Goal: Task Accomplishment & Management: Manage account settings

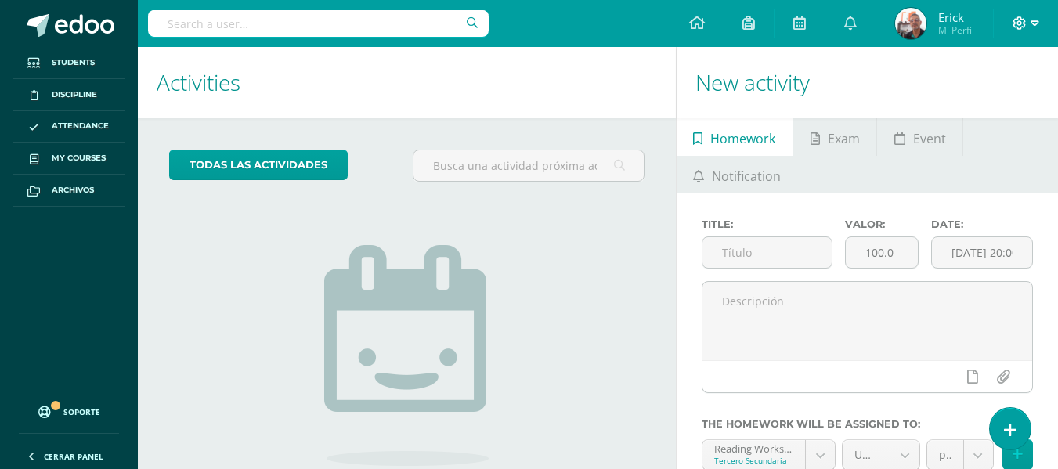
click at [1020, 23] on icon at bounding box center [1020, 23] width 14 height 14
click at [982, 79] on span "Configuración" at bounding box center [986, 83] width 73 height 15
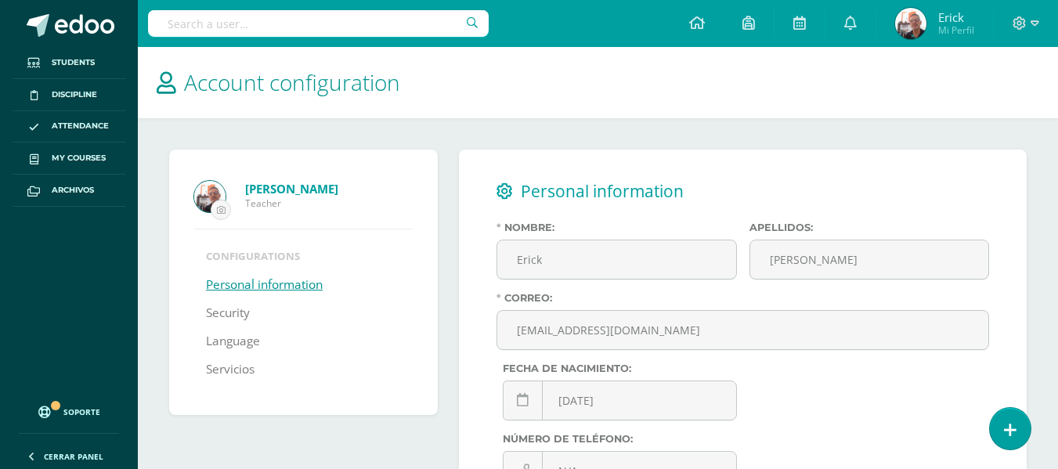
scroll to position [397, 0]
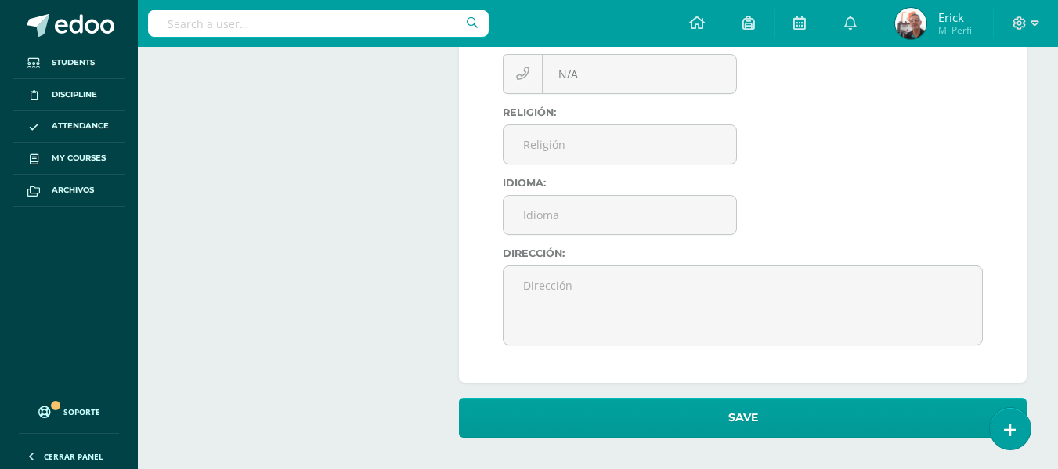
click at [1058, 135] on div "Erick Ruiz Teacher Configurations Personal information Security Language Servic…" at bounding box center [598, 95] width 921 height 748
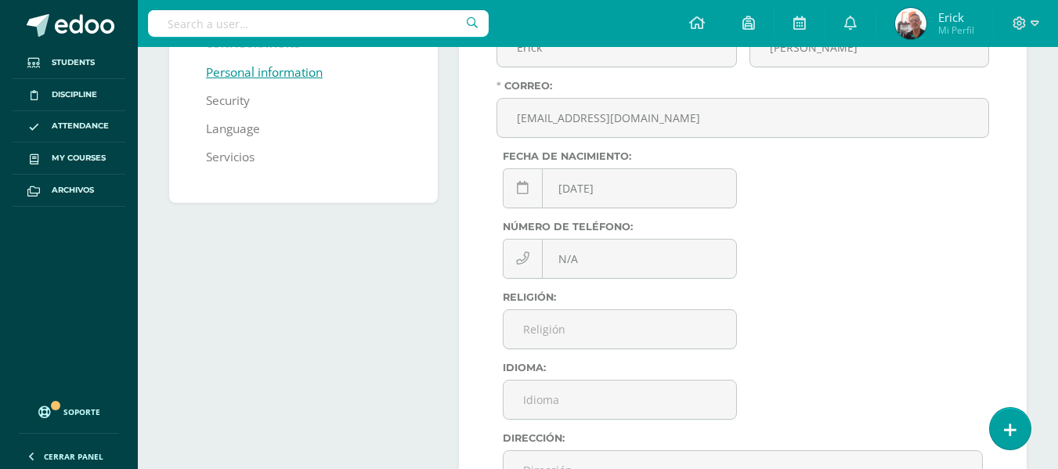
scroll to position [0, 0]
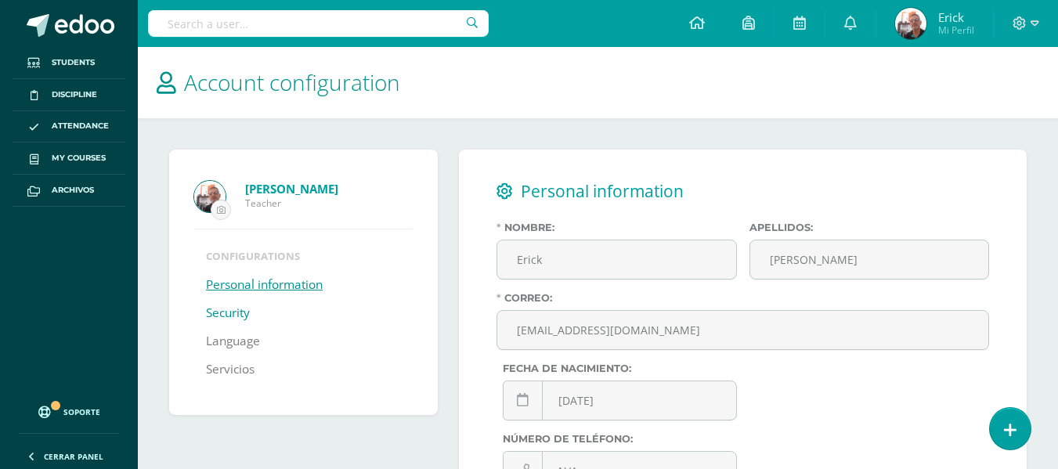
click at [244, 311] on link "Security" at bounding box center [228, 313] width 44 height 28
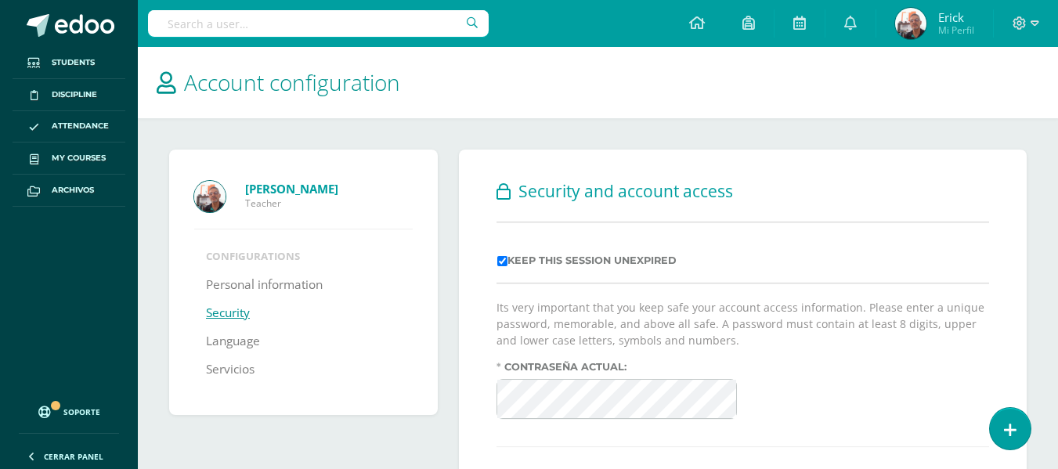
click at [779, 353] on form "Its very important that you keep safe your account access information. Please e…" at bounding box center [743, 466] width 493 height 335
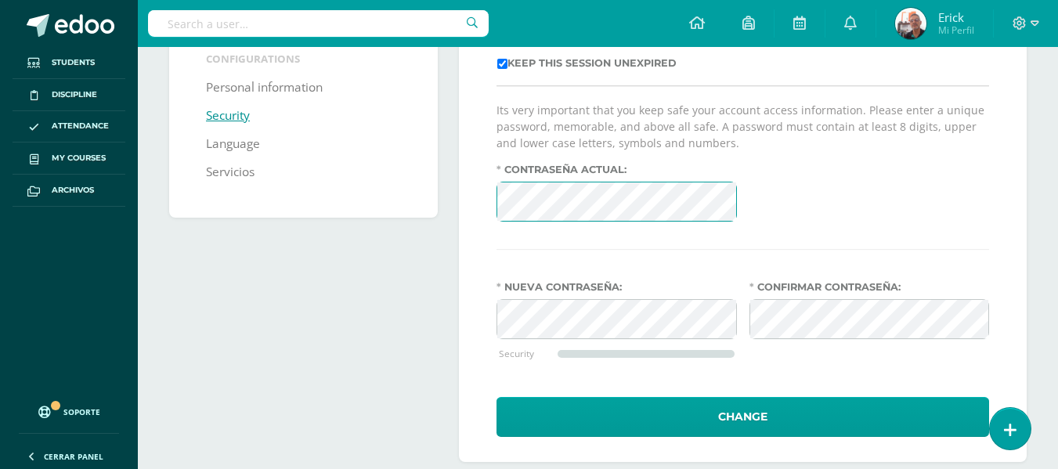
scroll to position [222, 0]
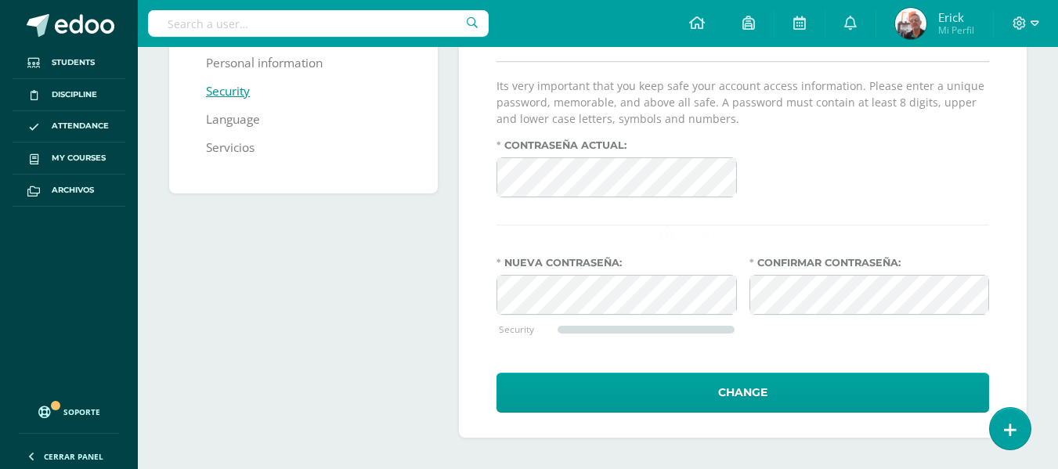
click at [903, 179] on div "Contraseña actual:" at bounding box center [742, 174] width 505 height 71
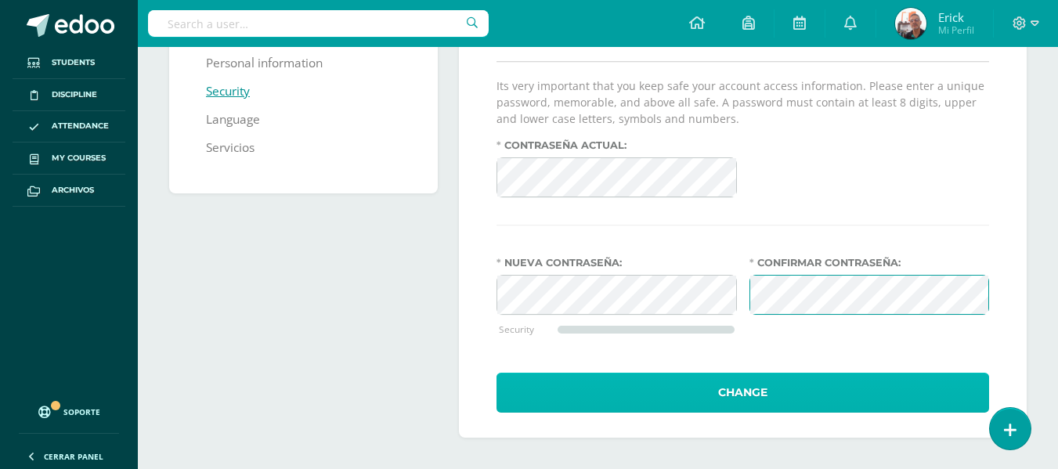
click at [741, 403] on button "Change" at bounding box center [743, 393] width 493 height 40
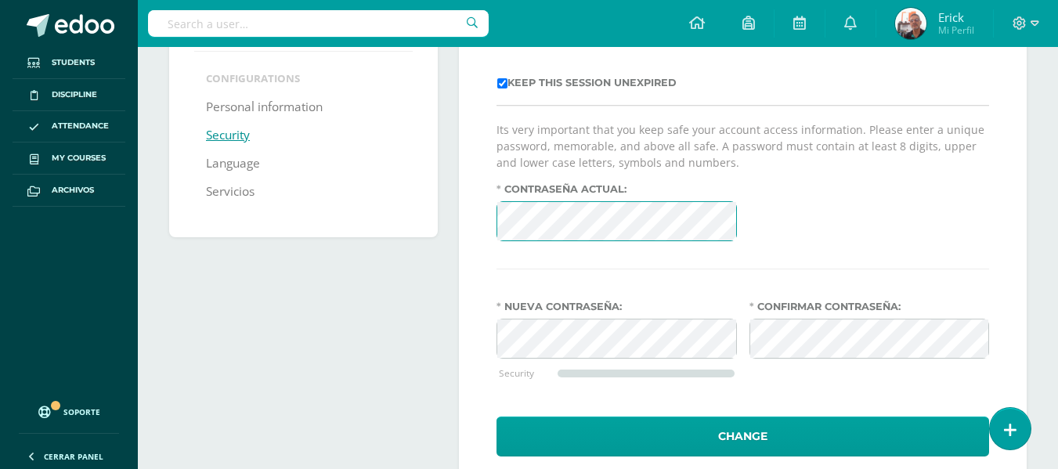
scroll to position [188, 0]
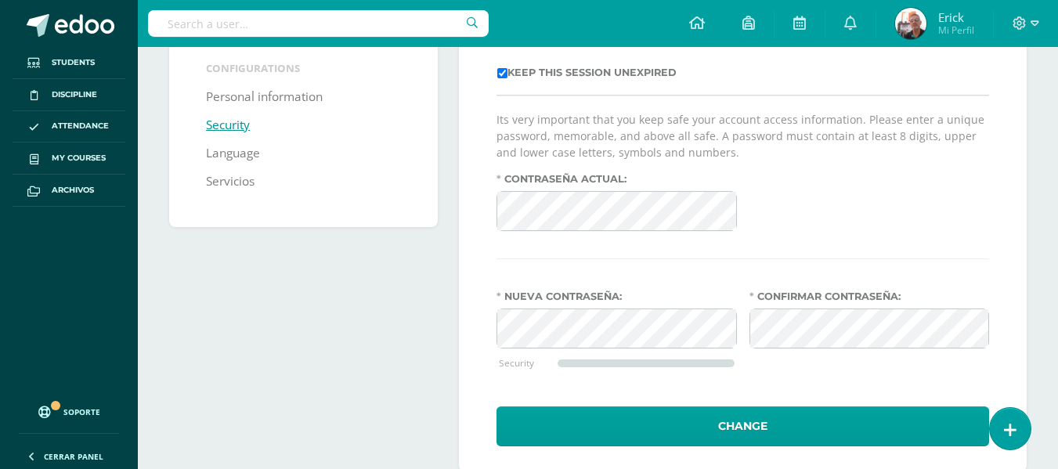
click at [501, 182] on label "Contraseña actual:" at bounding box center [617, 179] width 240 height 12
click at [740, 374] on div "Nueva contraseña: Security" at bounding box center [616, 341] width 252 height 101
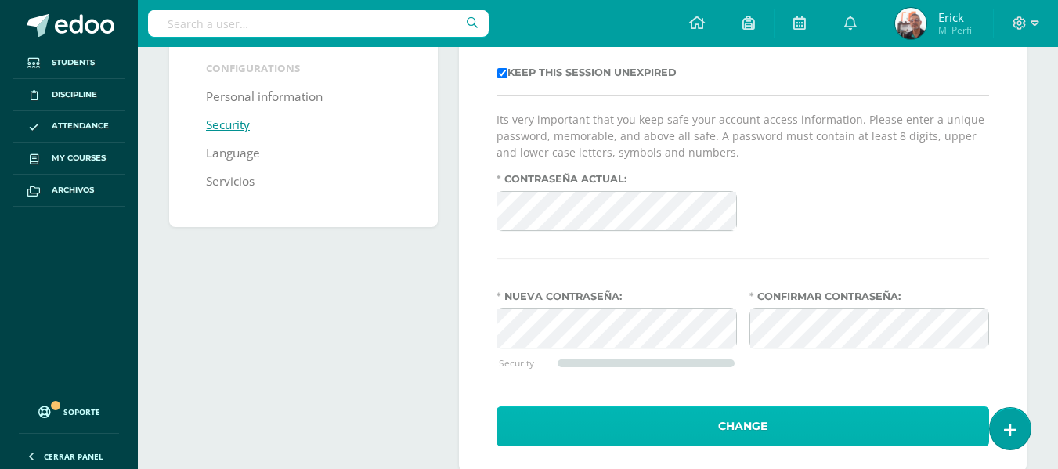
click at [872, 425] on button "Change" at bounding box center [743, 427] width 493 height 40
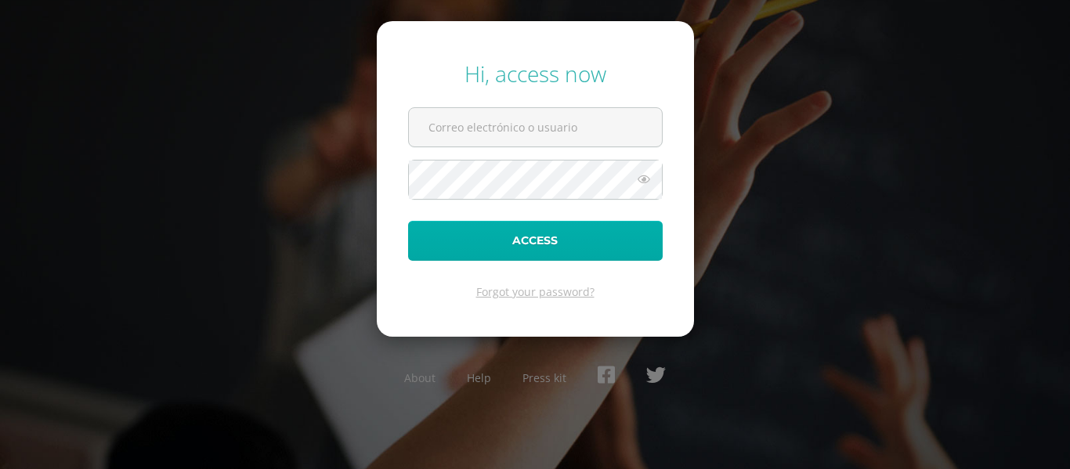
type input "[EMAIL_ADDRESS][DOMAIN_NAME]"
click at [562, 242] on button "Access" at bounding box center [535, 241] width 255 height 40
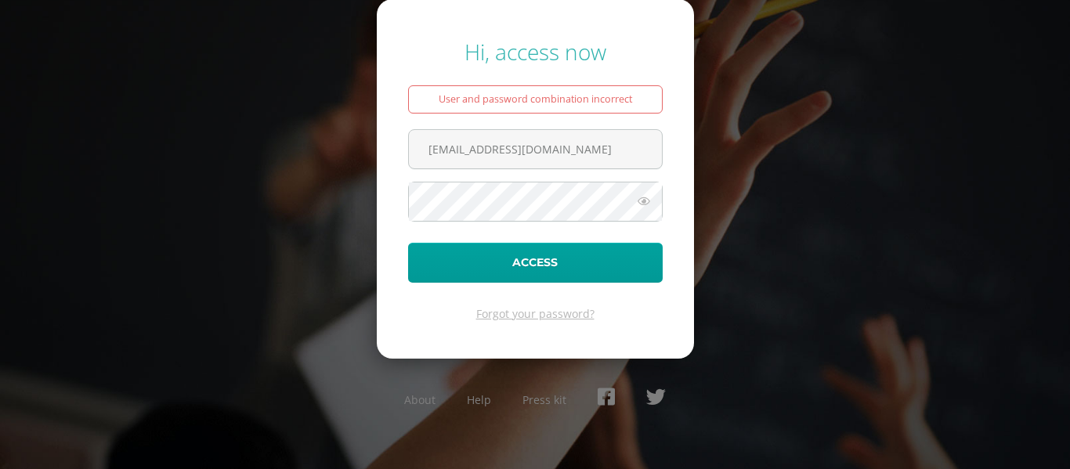
click at [528, 96] on div "User and password combination incorrect" at bounding box center [535, 99] width 255 height 28
click at [645, 198] on icon at bounding box center [644, 201] width 20 height 19
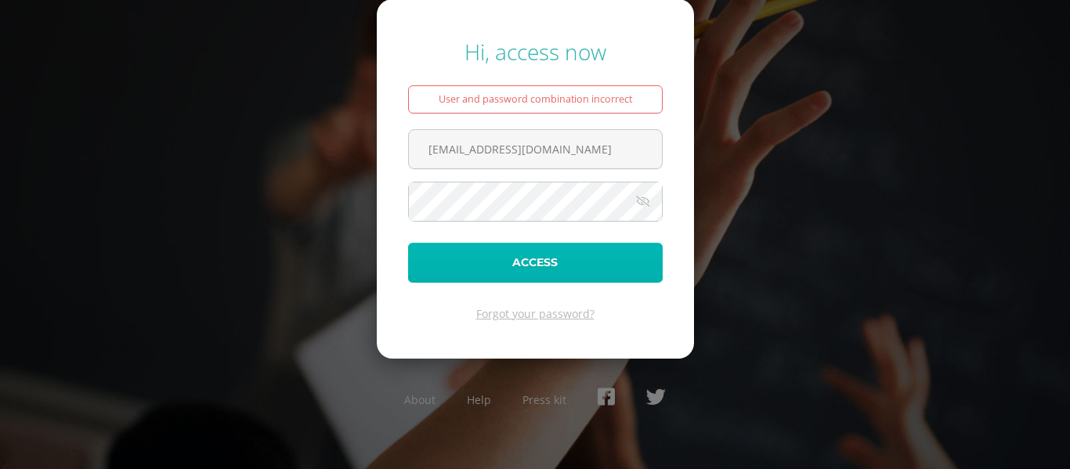
click at [509, 261] on button "Access" at bounding box center [535, 263] width 255 height 40
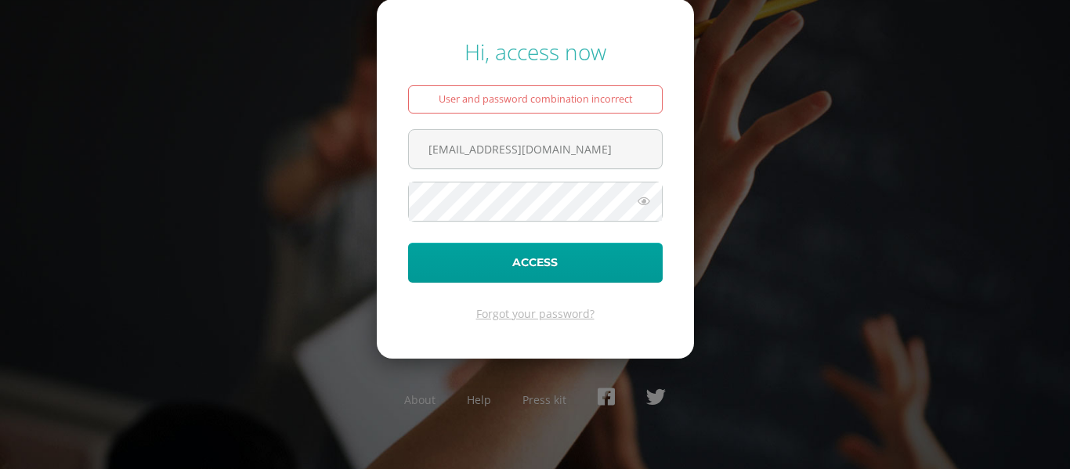
click at [526, 94] on div "User and password combination incorrect" at bounding box center [535, 99] width 255 height 28
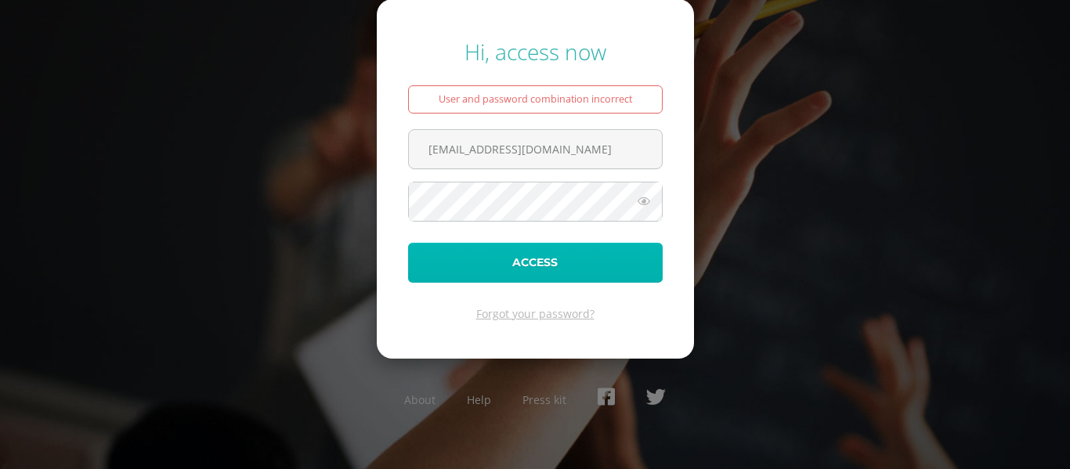
click at [565, 252] on button "Access" at bounding box center [535, 263] width 255 height 40
